Goal: Communication & Community: Participate in discussion

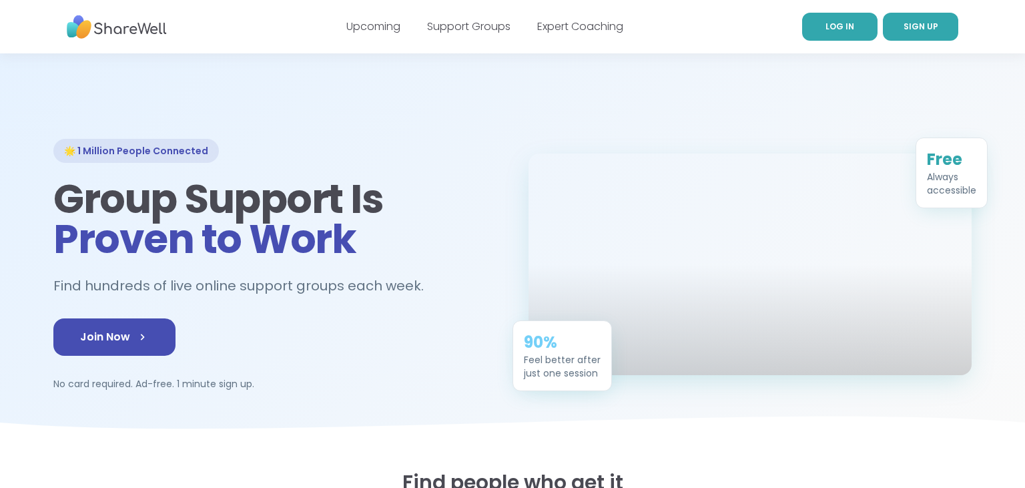
click at [840, 21] on span "LOG IN" at bounding box center [840, 26] width 29 height 11
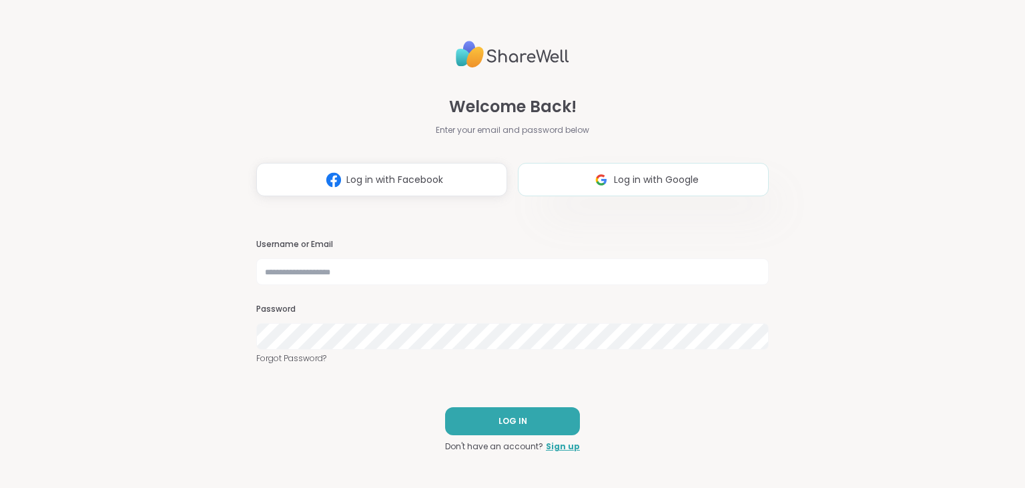
click at [603, 178] on img at bounding box center [601, 180] width 25 height 25
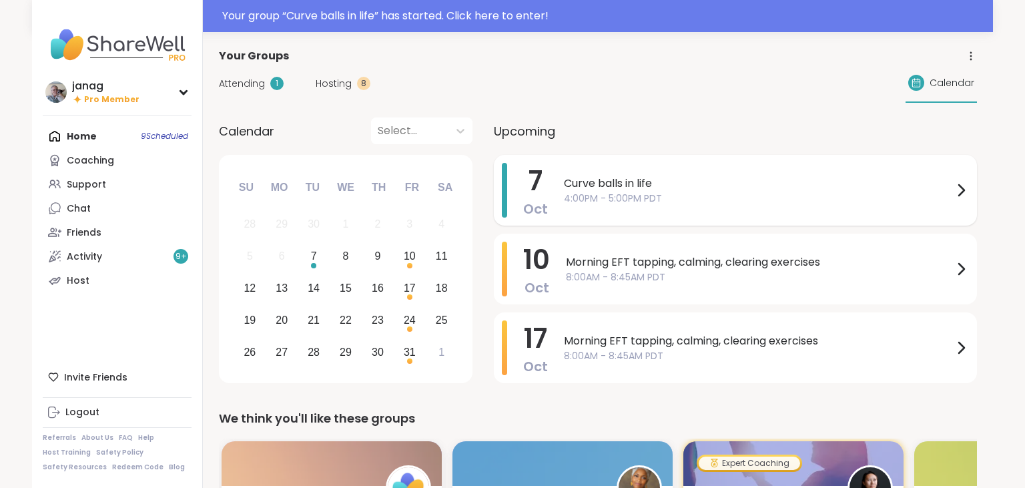
click at [750, 194] on span "4:00PM - 5:00PM PDT" at bounding box center [758, 199] width 389 height 14
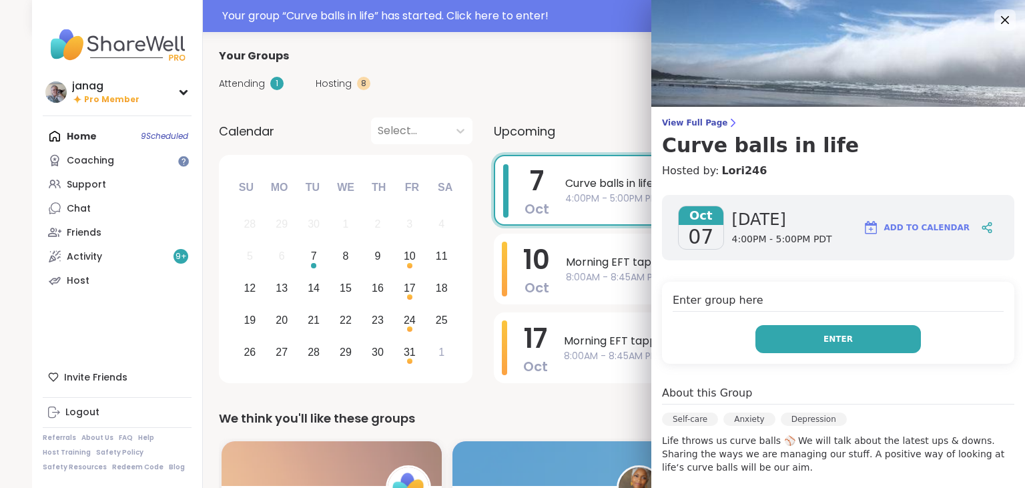
click at [852, 332] on button "Enter" at bounding box center [839, 339] width 166 height 28
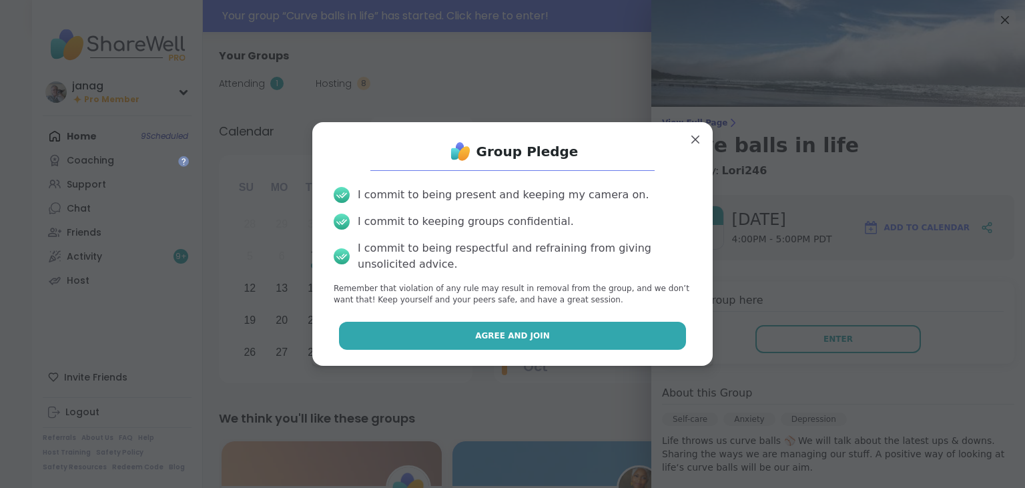
click at [551, 340] on button "Agree and Join" at bounding box center [513, 336] width 348 height 28
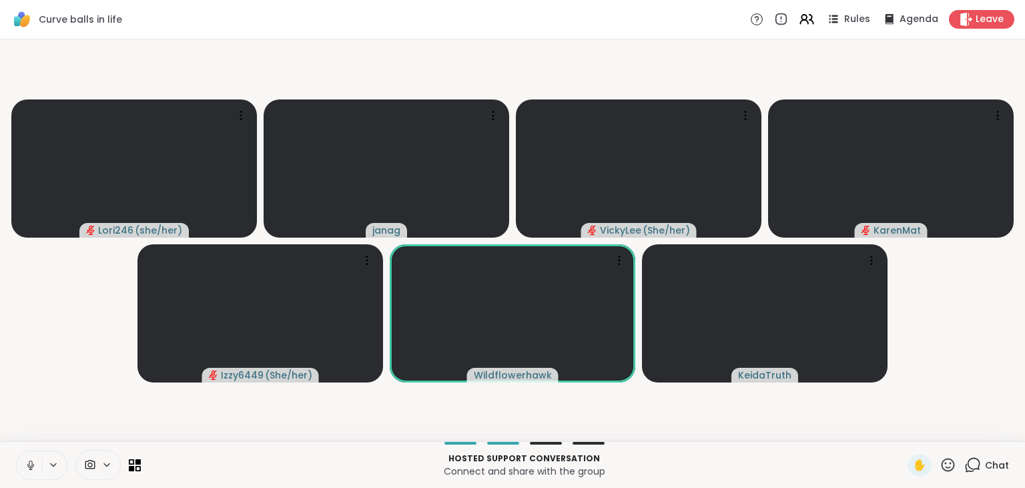
click at [33, 462] on icon at bounding box center [31, 465] width 12 height 12
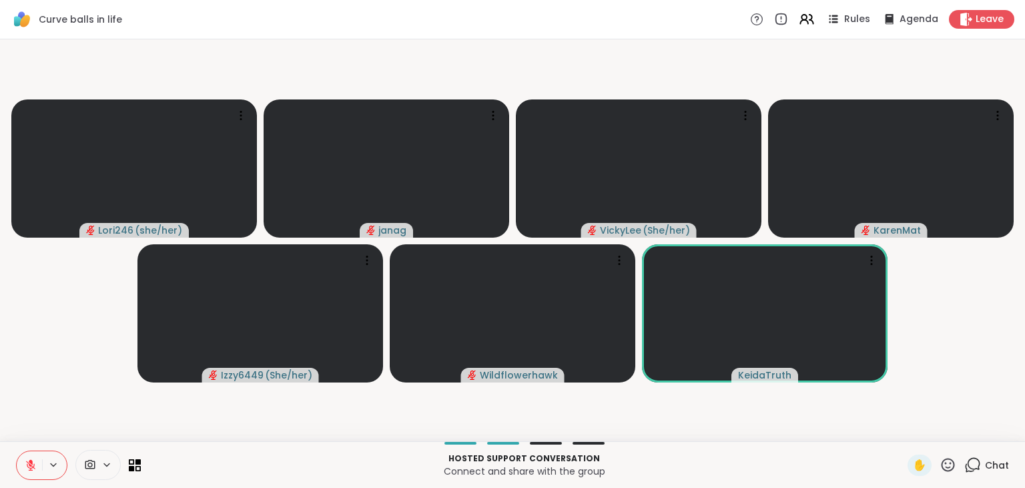
click at [30, 465] on icon at bounding box center [30, 465] width 9 height 9
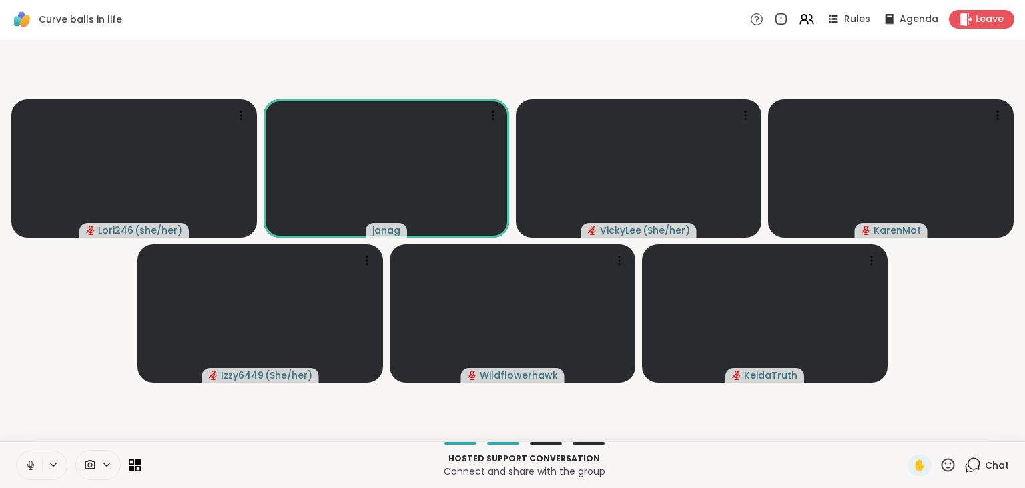
click at [31, 461] on icon at bounding box center [31, 465] width 12 height 12
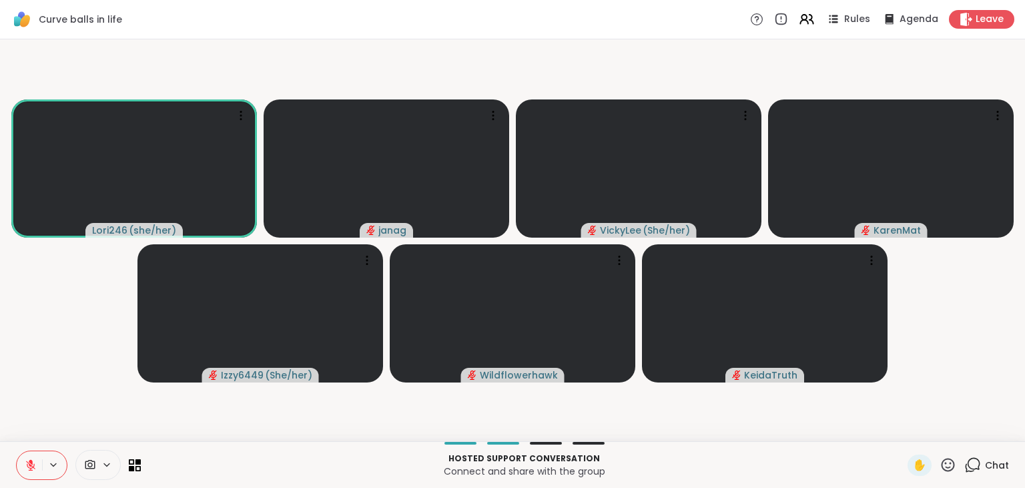
click at [977, 462] on icon at bounding box center [973, 465] width 17 height 17
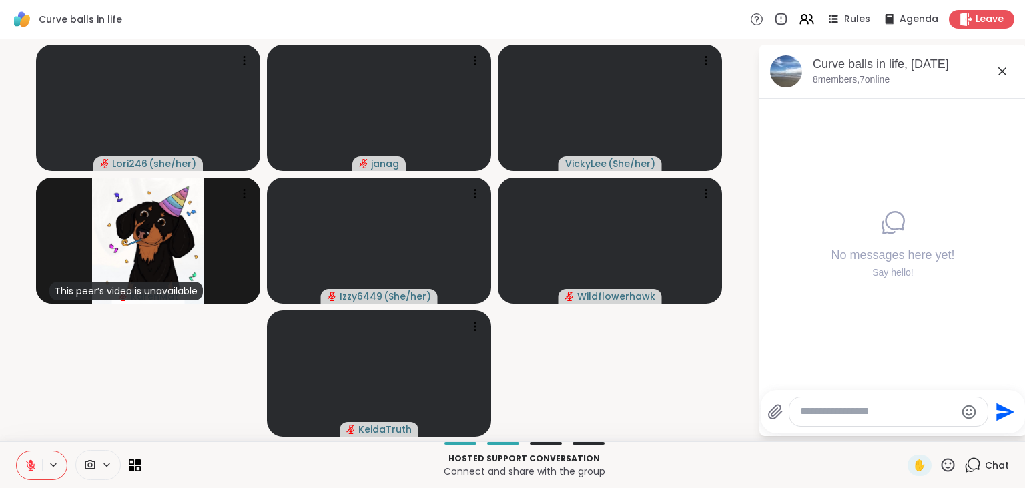
click at [29, 466] on icon at bounding box center [31, 465] width 12 height 12
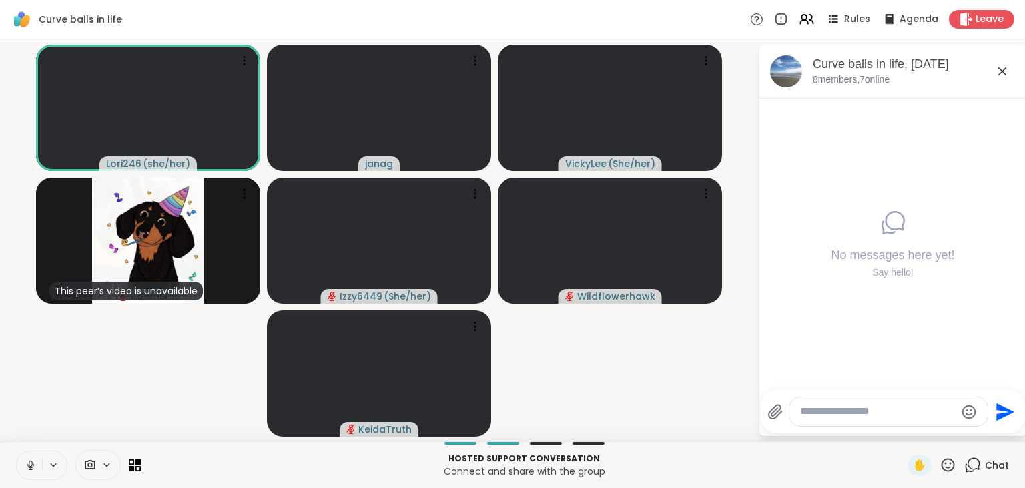
click at [29, 461] on icon at bounding box center [31, 465] width 12 height 12
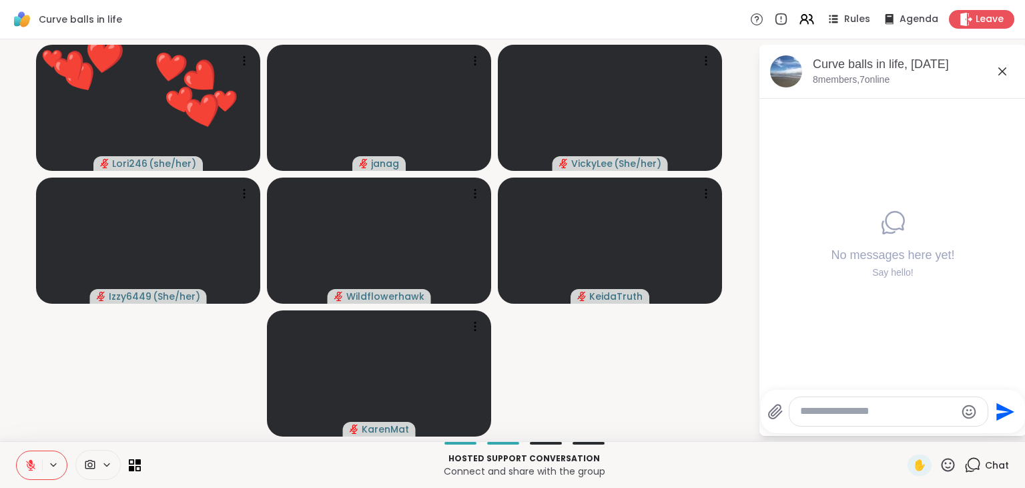
click at [949, 459] on icon at bounding box center [948, 465] width 17 height 17
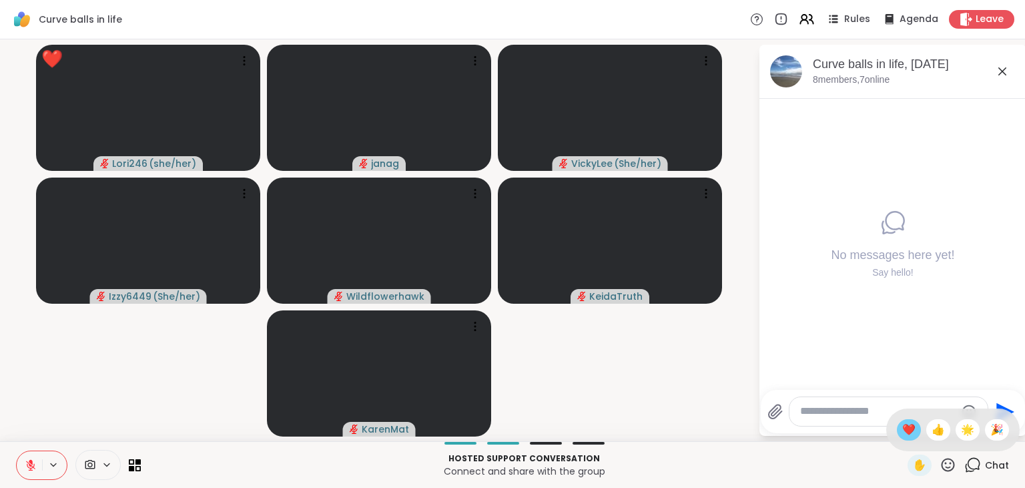
click at [909, 425] on span "❤️" at bounding box center [909, 430] width 13 height 16
click at [29, 463] on icon at bounding box center [31, 465] width 12 height 12
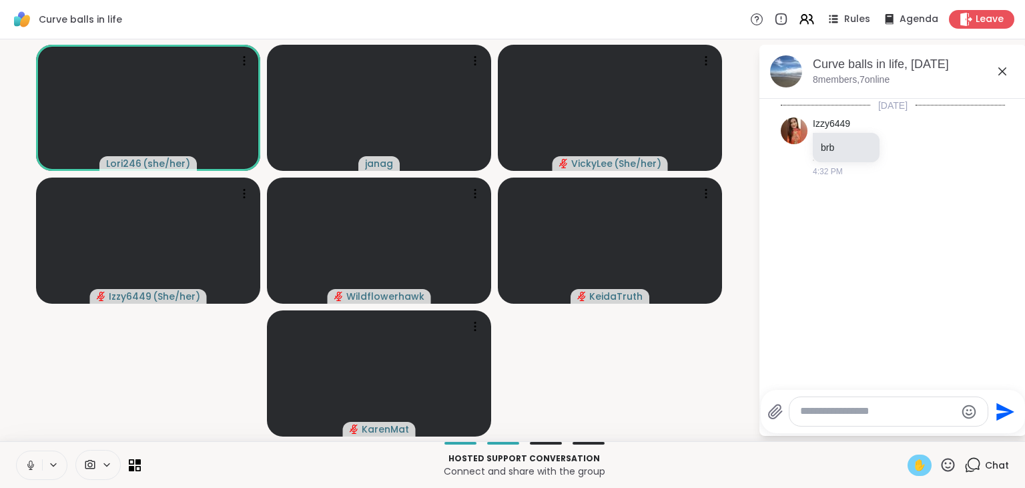
click at [917, 463] on span "✋" at bounding box center [919, 465] width 13 height 16
click at [925, 463] on span "✋" at bounding box center [919, 465] width 13 height 16
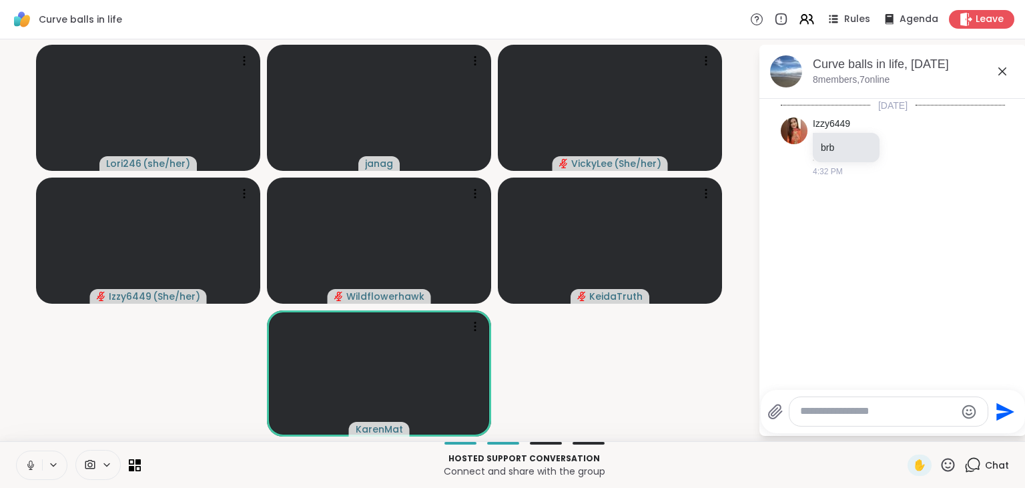
click at [31, 459] on icon at bounding box center [31, 465] width 12 height 12
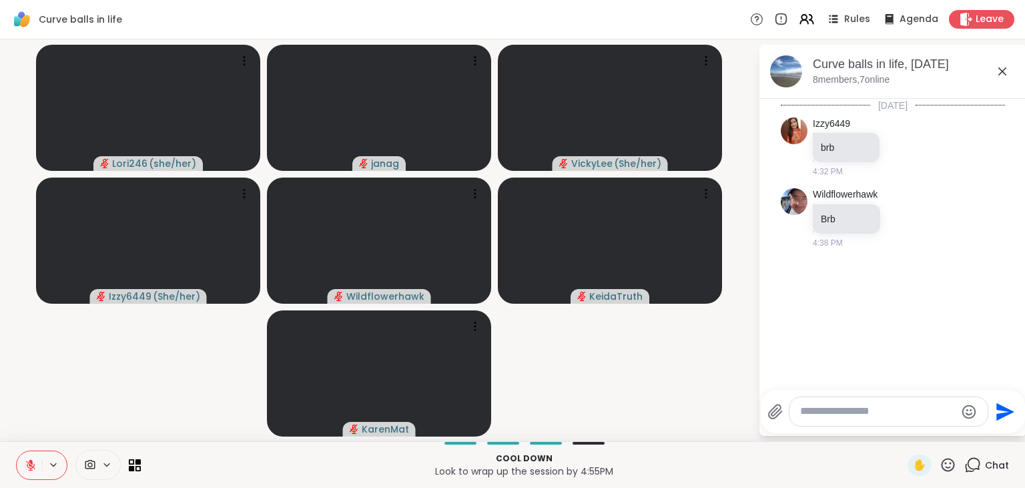
click at [29, 458] on button at bounding box center [29, 465] width 25 height 28
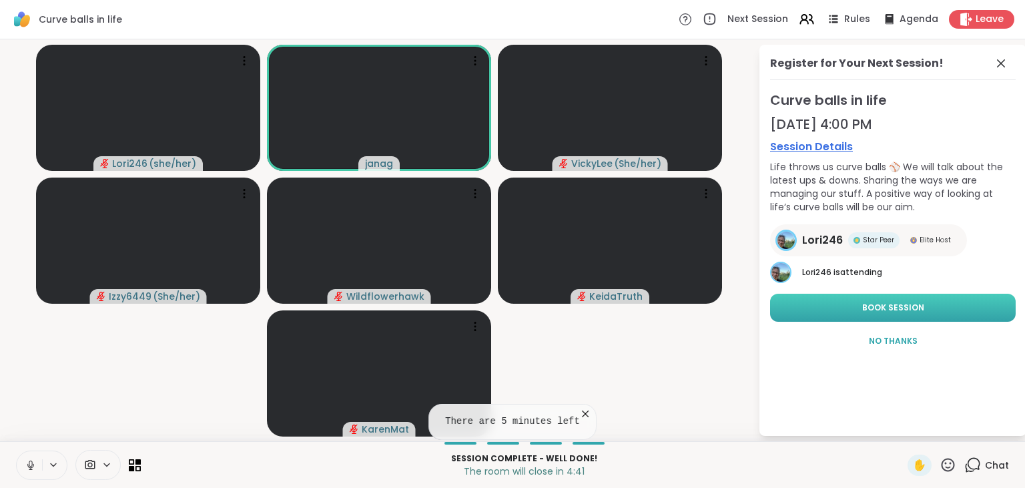
click at [881, 310] on span "Book Session" at bounding box center [894, 308] width 62 height 12
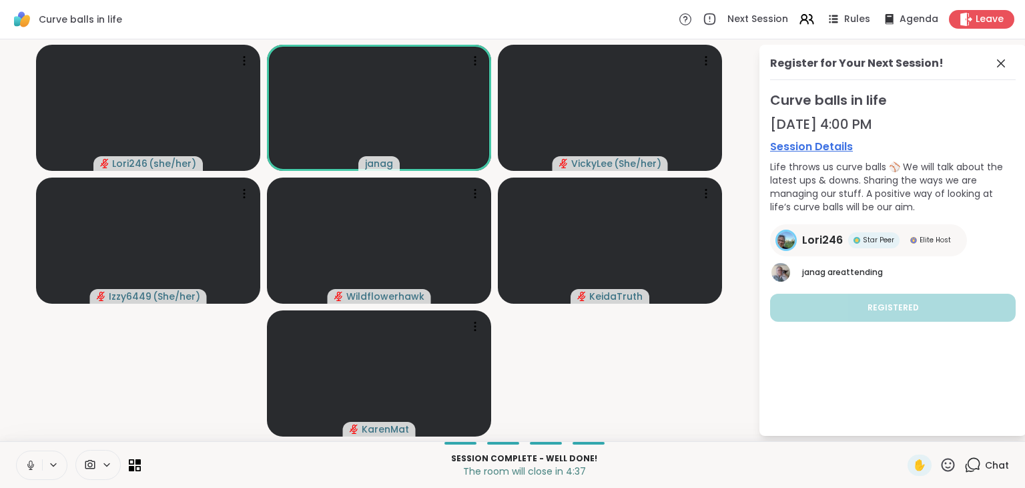
click at [29, 467] on icon at bounding box center [30, 465] width 7 height 4
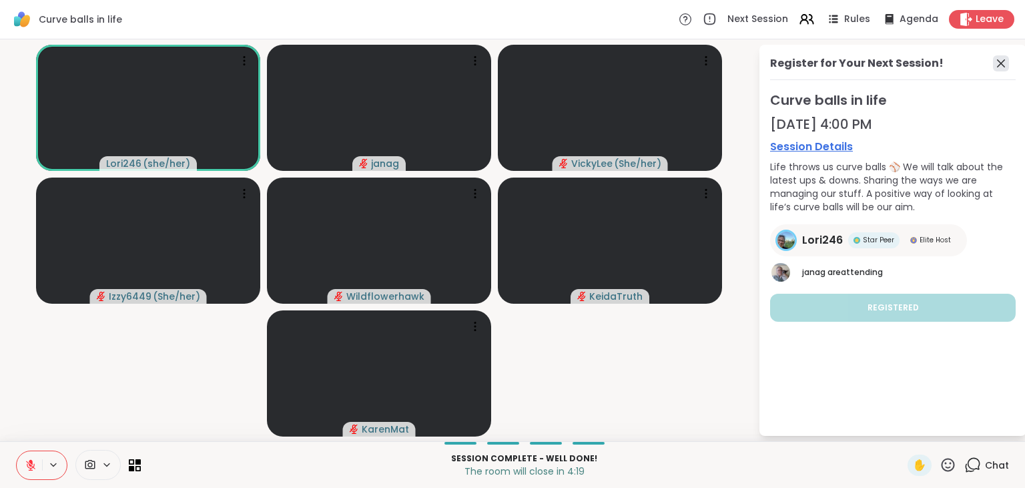
click at [1003, 64] on icon at bounding box center [1001, 63] width 8 height 8
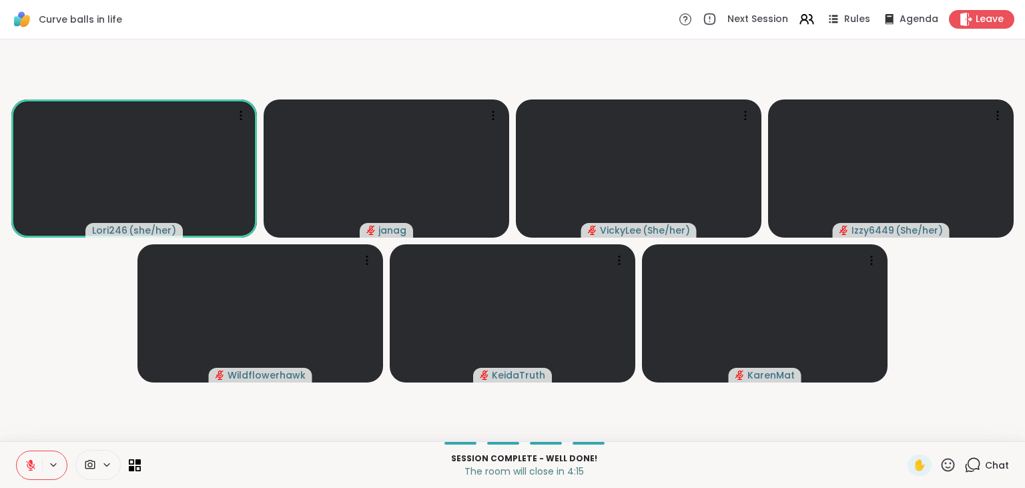
click at [976, 469] on icon at bounding box center [973, 465] width 17 height 17
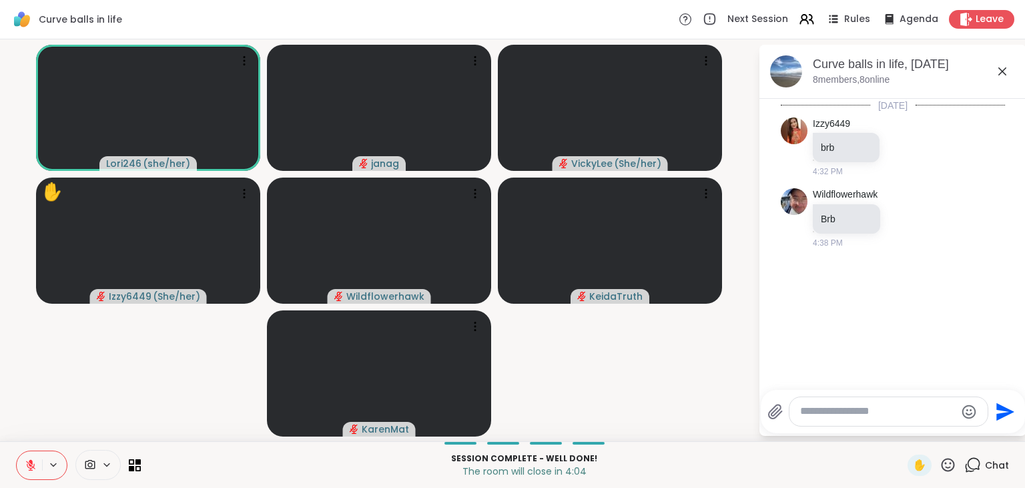
click at [26, 466] on icon at bounding box center [31, 465] width 12 height 12
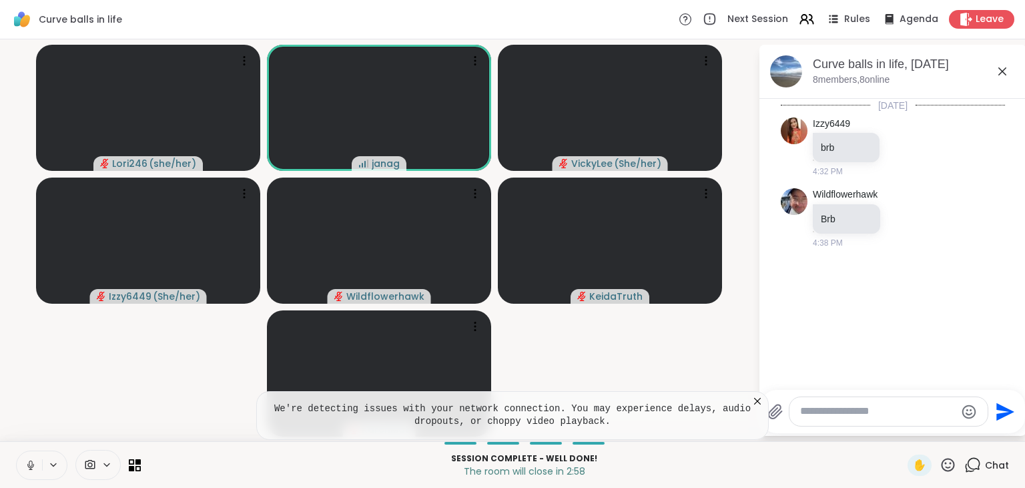
click at [31, 468] on icon at bounding box center [30, 468] width 1 height 3
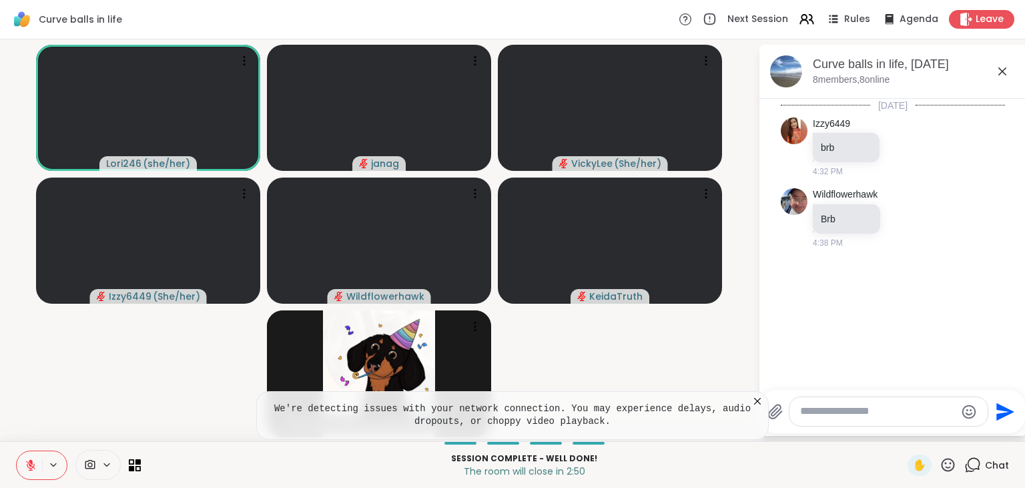
click at [31, 463] on icon at bounding box center [31, 461] width 4 height 5
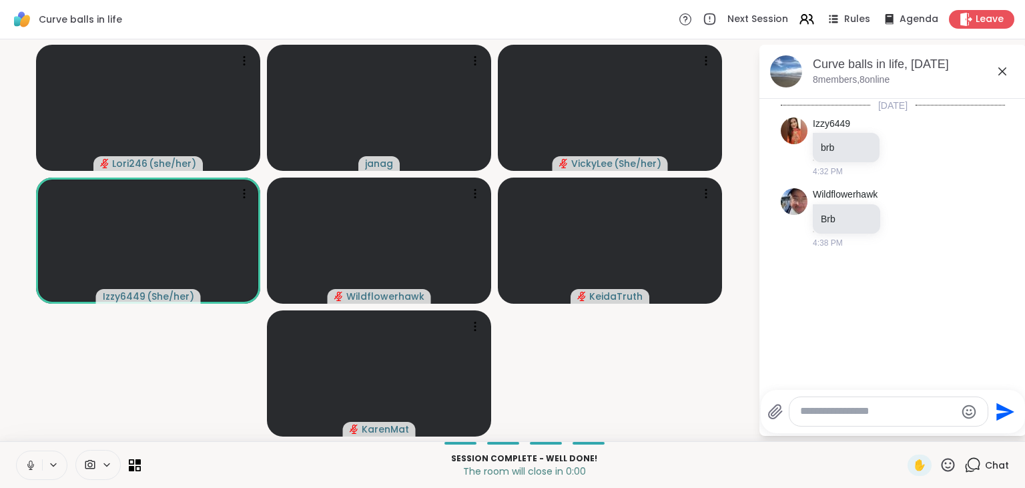
click at [28, 463] on icon at bounding box center [31, 465] width 12 height 12
click at [951, 463] on icon at bounding box center [948, 465] width 17 height 17
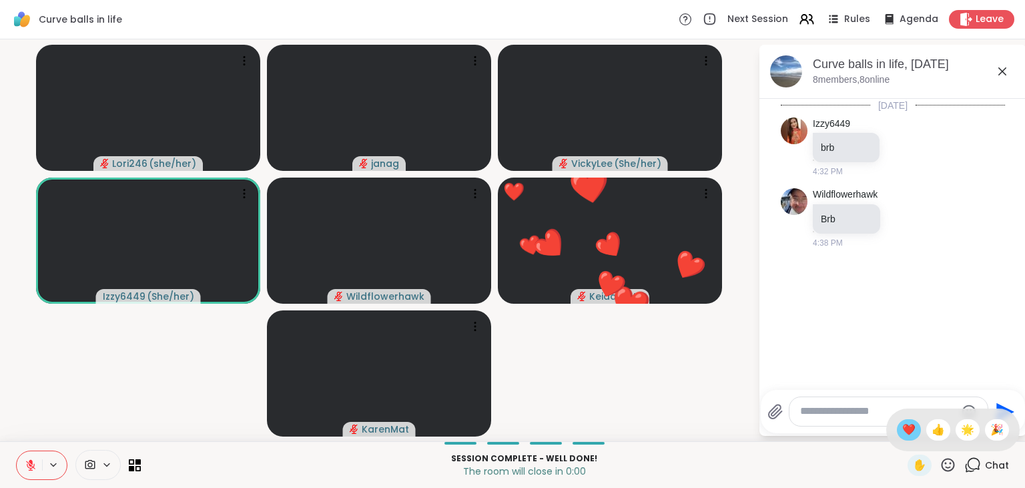
click at [907, 427] on span "❤️" at bounding box center [909, 430] width 13 height 16
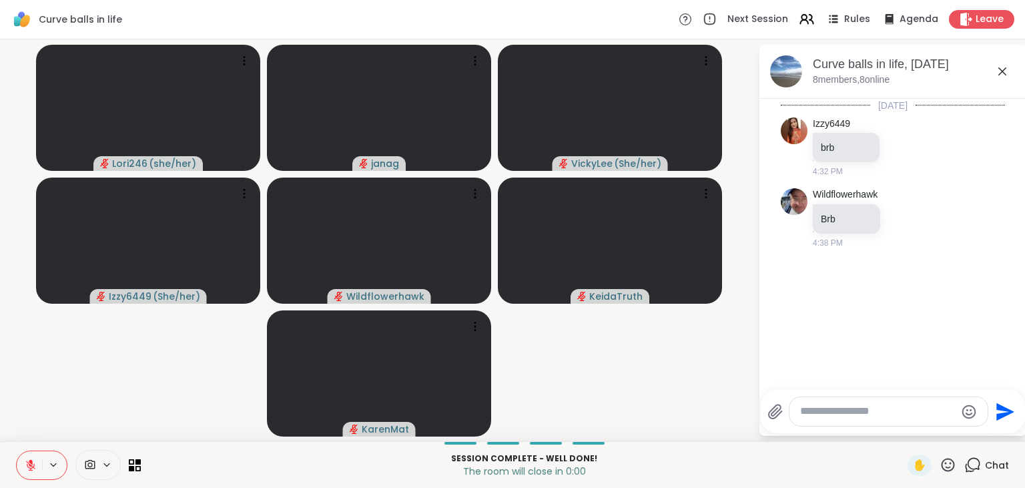
click at [33, 463] on icon at bounding box center [31, 465] width 12 height 12
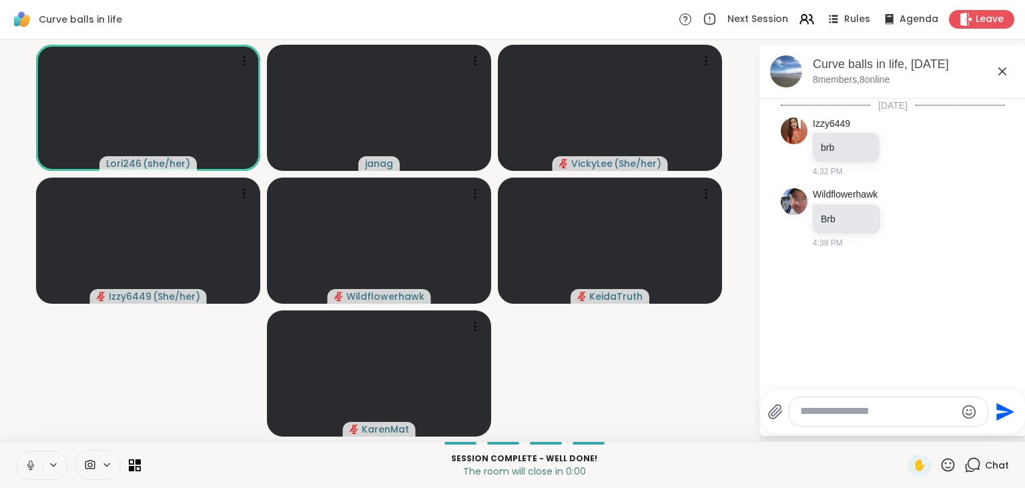
click at [33, 459] on button at bounding box center [29, 465] width 25 height 28
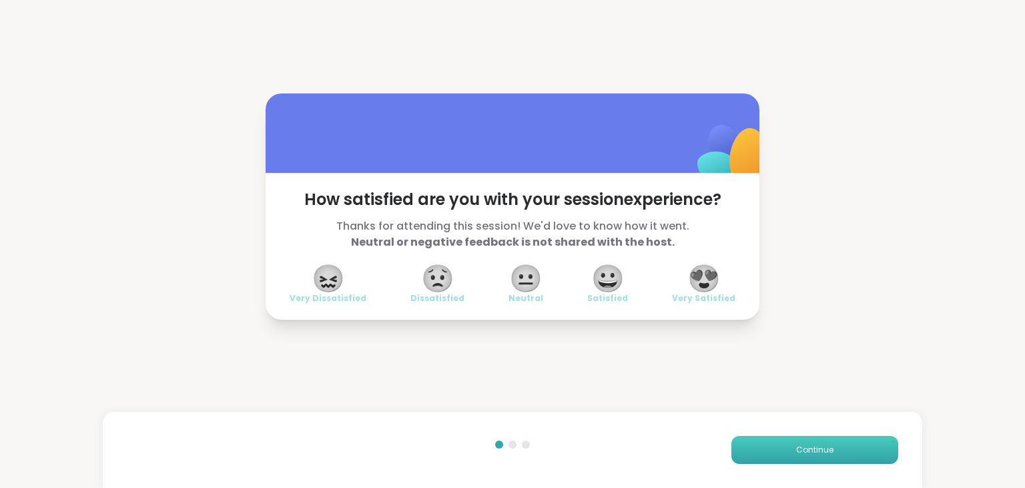
click at [874, 447] on button "Continue" at bounding box center [815, 450] width 167 height 28
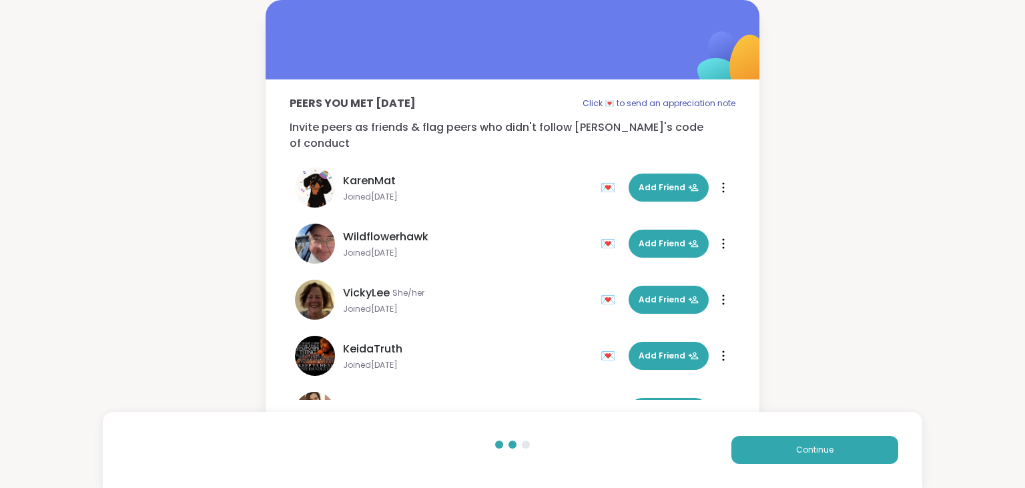
click at [137, 123] on div "Peers you met [DATE] Click 💌 to send an appreciation note Invite peers as frien…" at bounding box center [512, 213] width 1025 height 427
click at [848, 454] on button "Continue" at bounding box center [815, 450] width 167 height 28
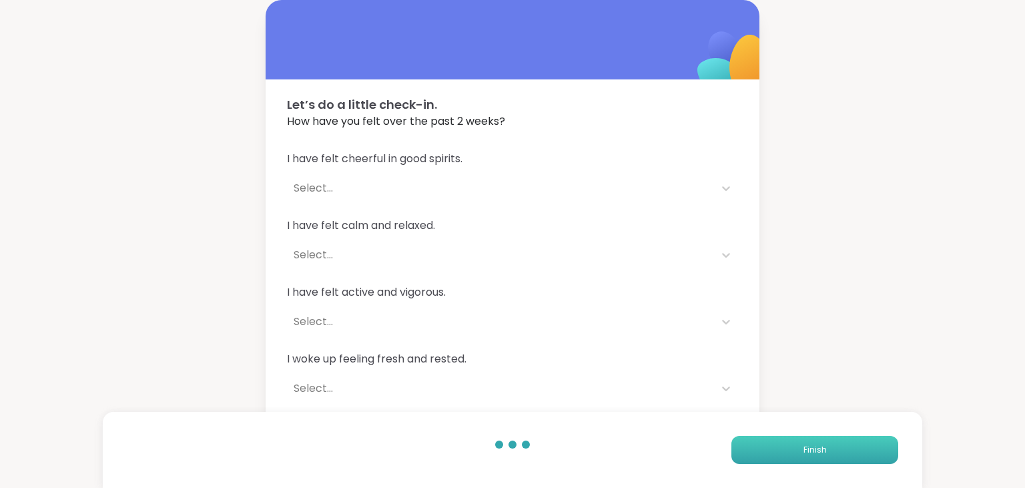
click at [848, 454] on button "Finish" at bounding box center [815, 450] width 167 height 28
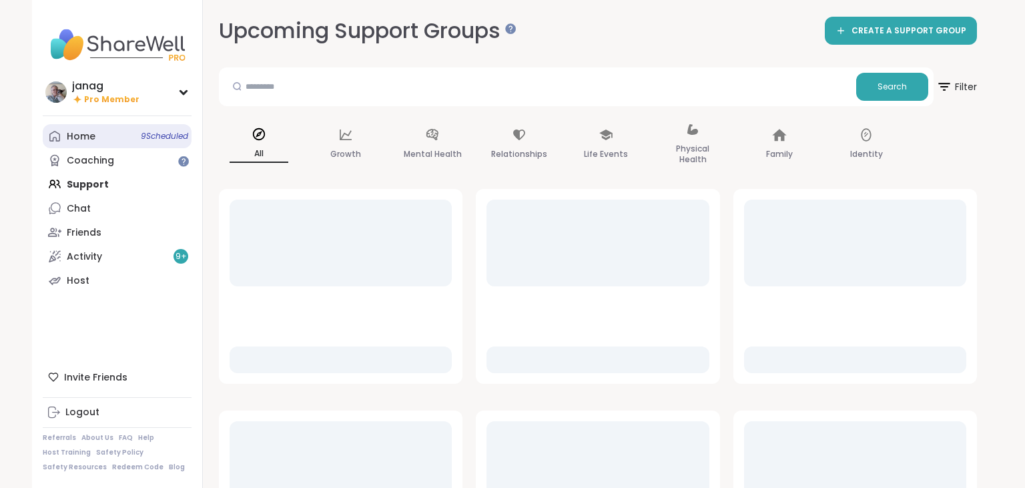
click at [89, 134] on div "Home 9 Scheduled" at bounding box center [81, 136] width 29 height 13
